Goal: Task Accomplishment & Management: Manage account settings

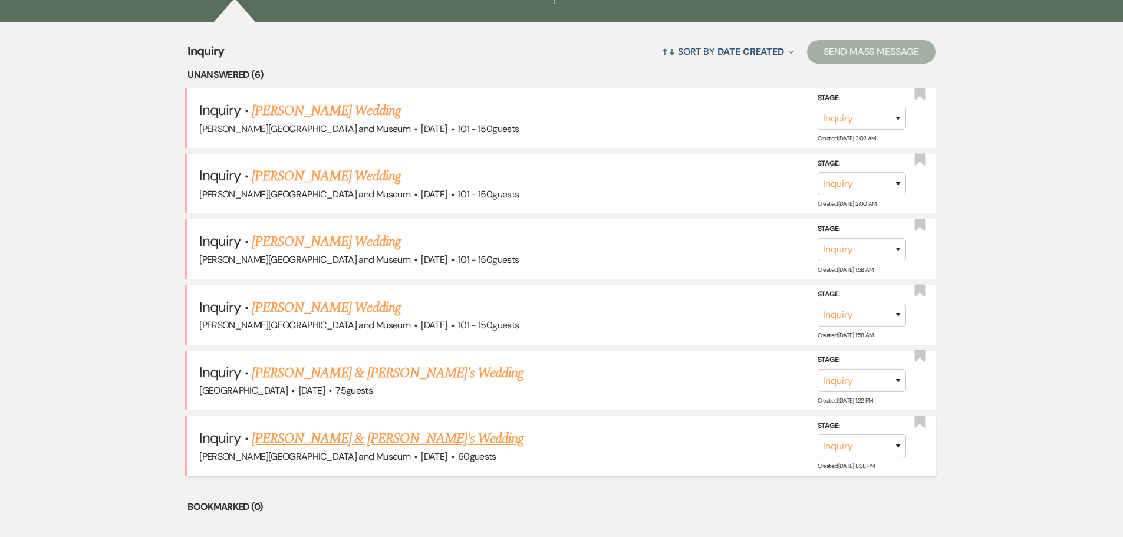
scroll to position [530, 0]
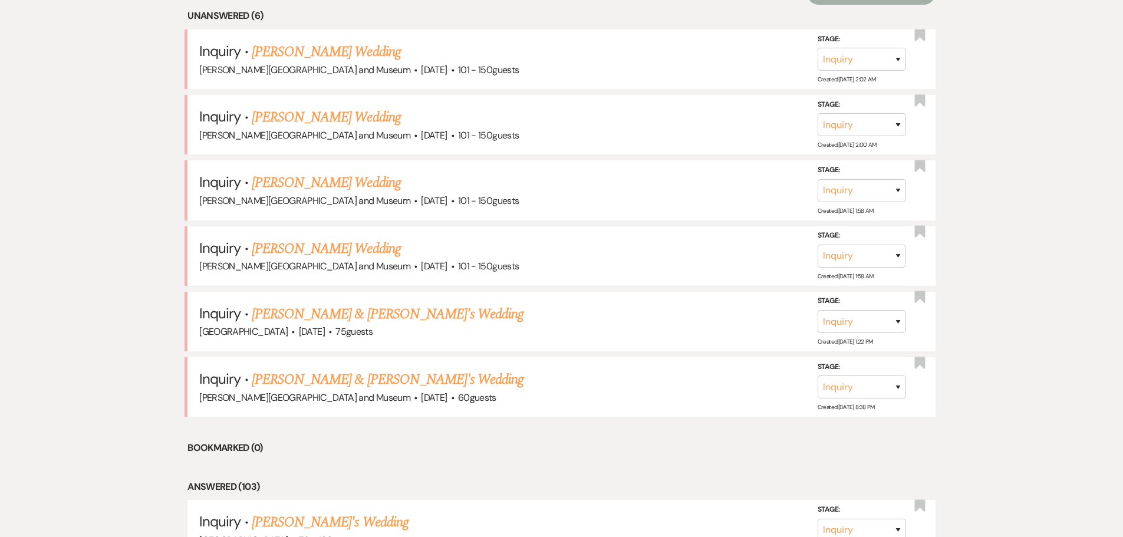
drag, startPoint x: 299, startPoint y: 50, endPoint x: 306, endPoint y: 61, distance: 13.5
click at [299, 50] on link "[PERSON_NAME] Wedding" at bounding box center [326, 51] width 149 height 21
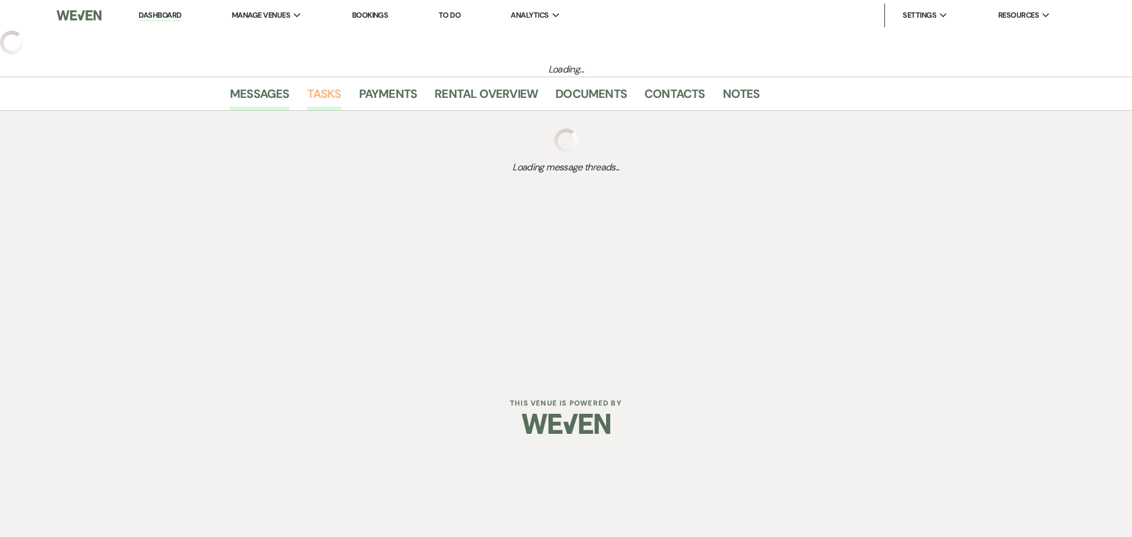
select select "2"
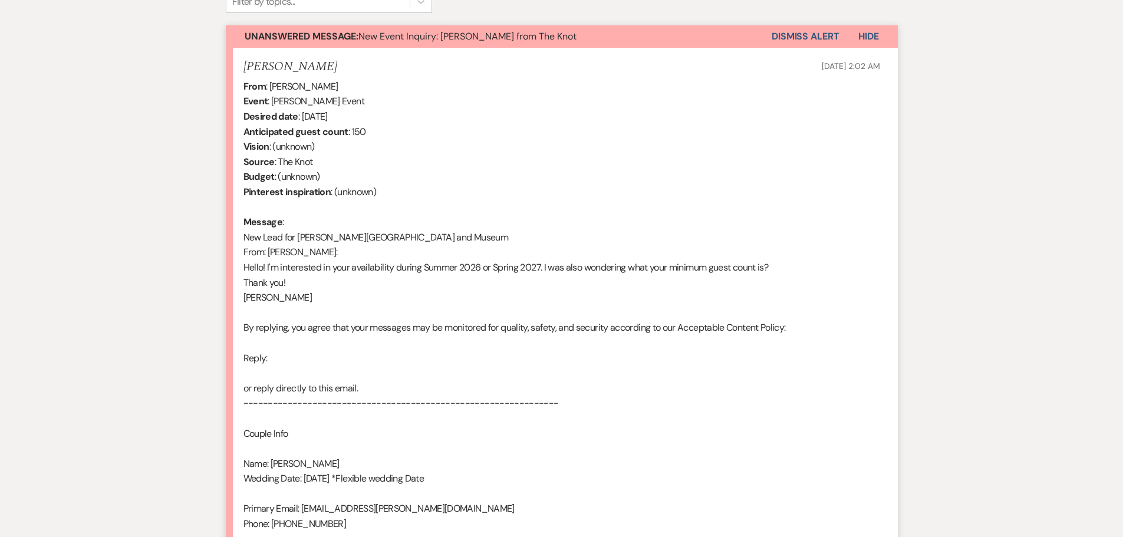
scroll to position [783, 0]
